Goal: Check status: Check status

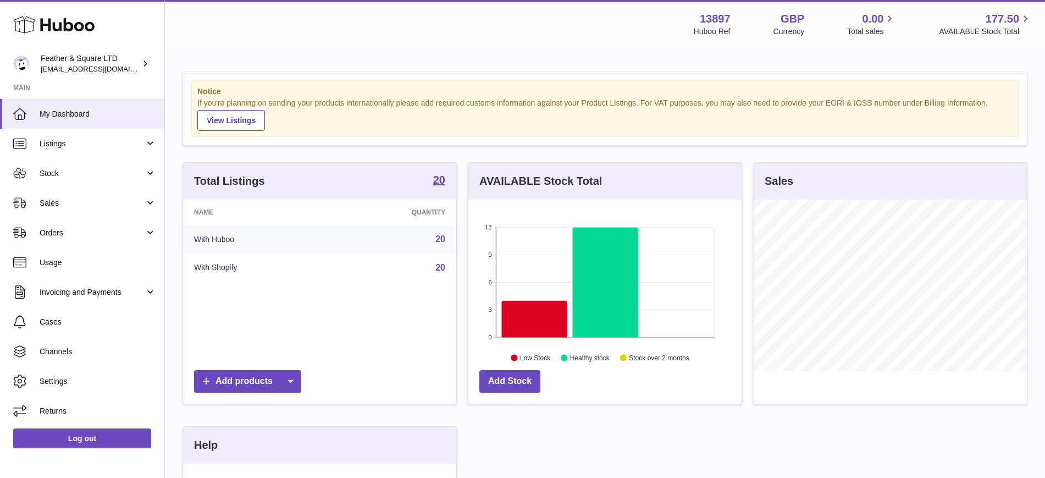
scroll to position [172, 273]
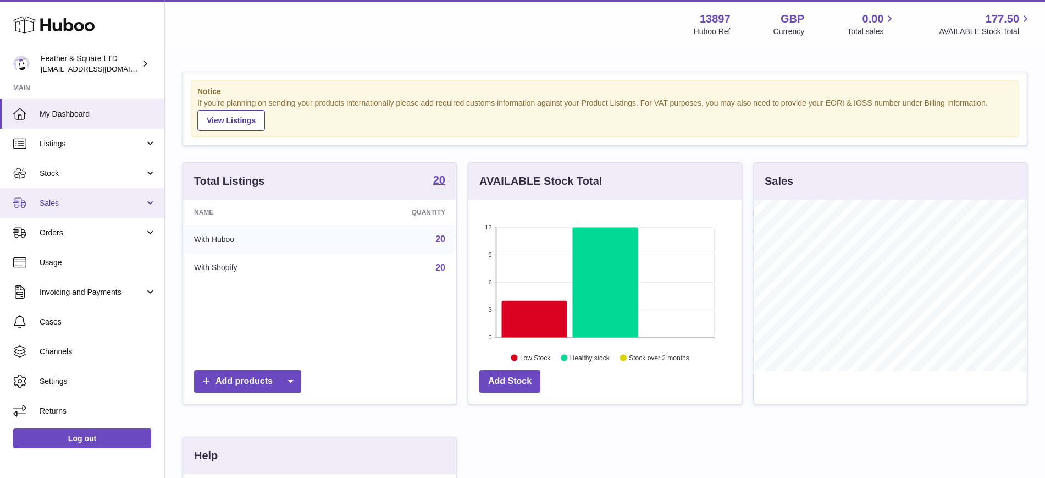
click at [79, 198] on span "Sales" at bounding box center [92, 203] width 105 height 10
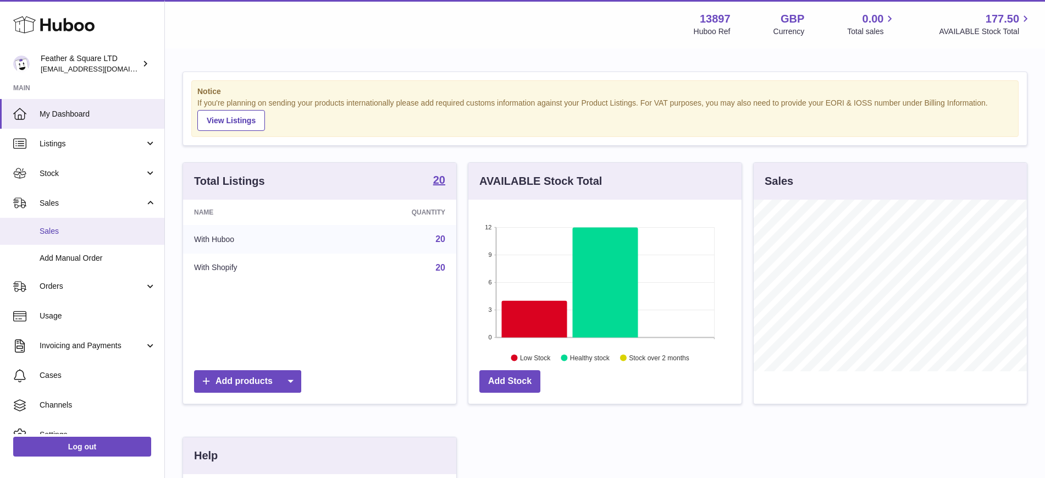
click at [80, 227] on span "Sales" at bounding box center [98, 231] width 117 height 10
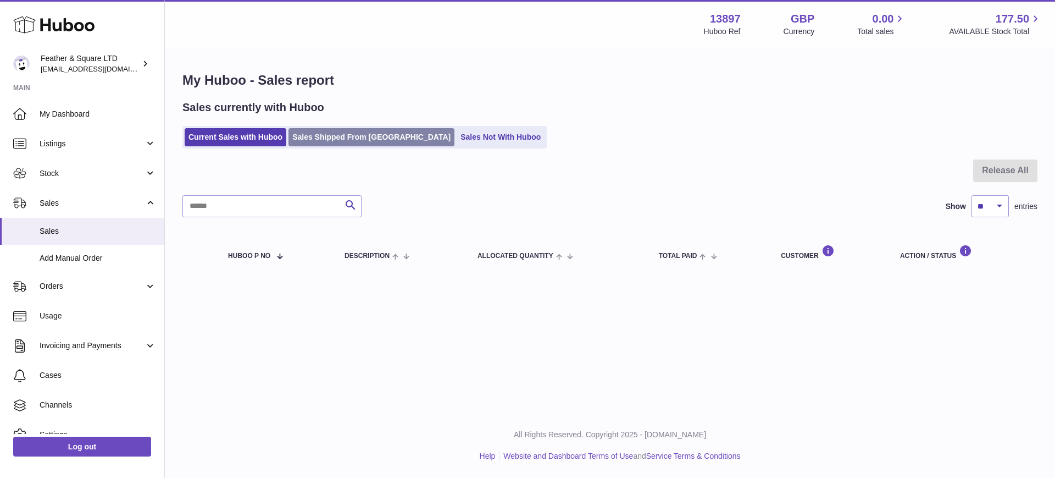
click at [345, 141] on link "Sales Shipped From [GEOGRAPHIC_DATA]" at bounding box center [372, 137] width 166 height 18
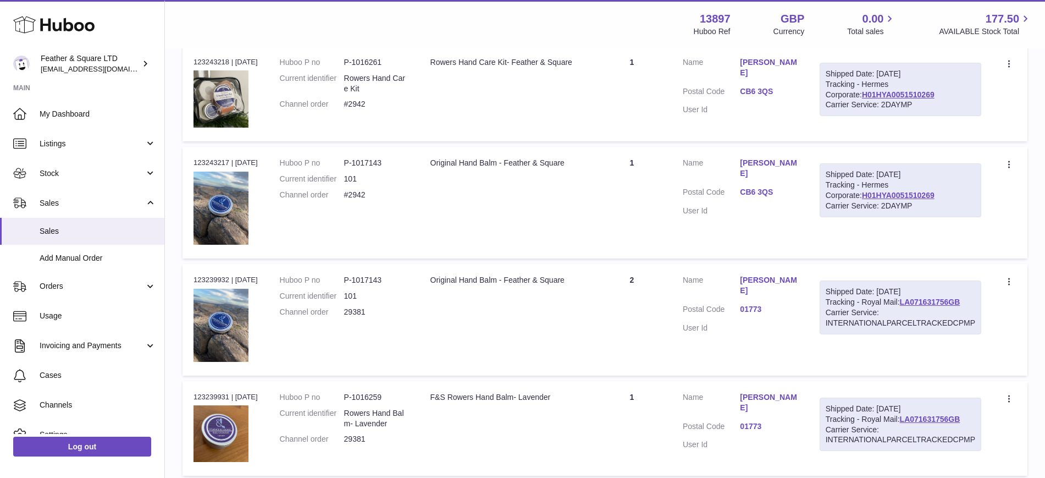
scroll to position [436, 0]
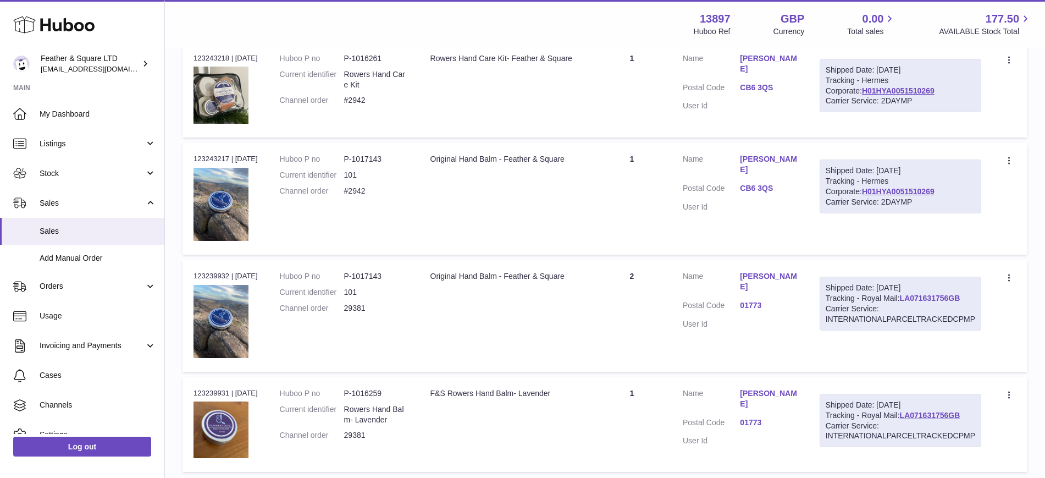
drag, startPoint x: 966, startPoint y: 299, endPoint x: 903, endPoint y: 295, distance: 63.9
click at [903, 295] on div "Shipped Date: [DATE] Tracking - Royal Mail: LA071631756GB Carrier Service: INTE…" at bounding box center [901, 304] width 162 height 54
copy link "LA071631756GB"
